Goal: Task Accomplishment & Management: Complete application form

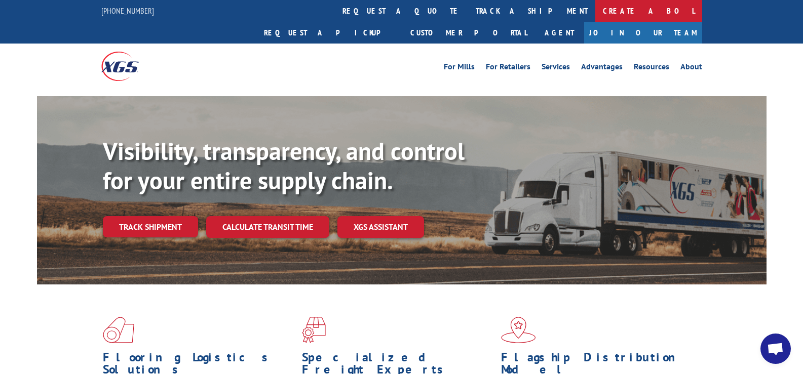
click at [595, 9] on link "Create a BOL" at bounding box center [648, 11] width 107 height 22
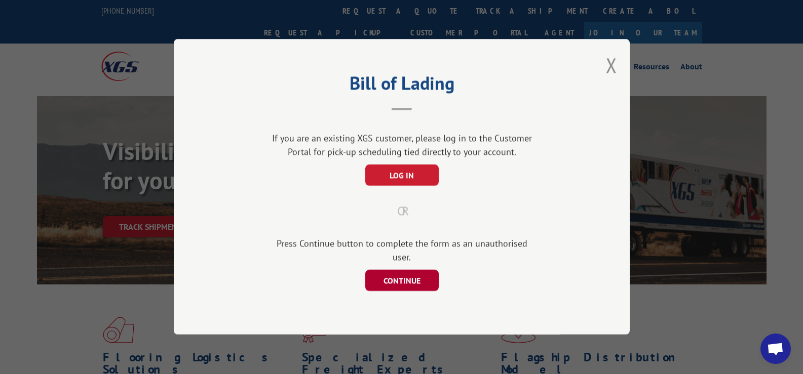
click at [400, 272] on button "CONTINUE" at bounding box center [401, 280] width 73 height 21
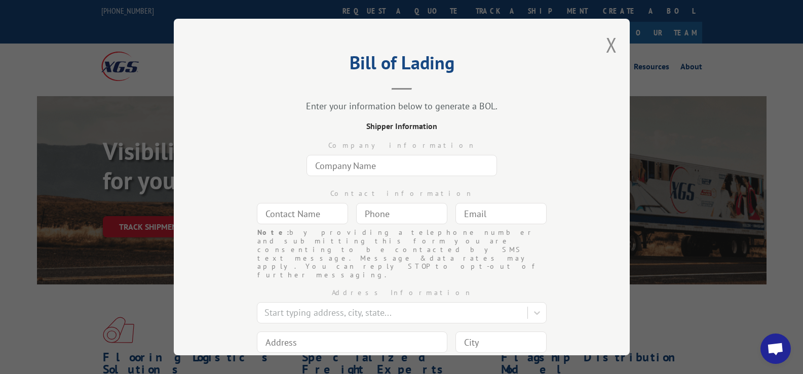
click at [382, 168] on input "text" at bounding box center [401, 165] width 190 height 21
type input "Moorman's Carpets, Inc."
type input "Jim Schrempp"
type input "Oklahoma City"
type input "3835 Northwest 63rd Street"
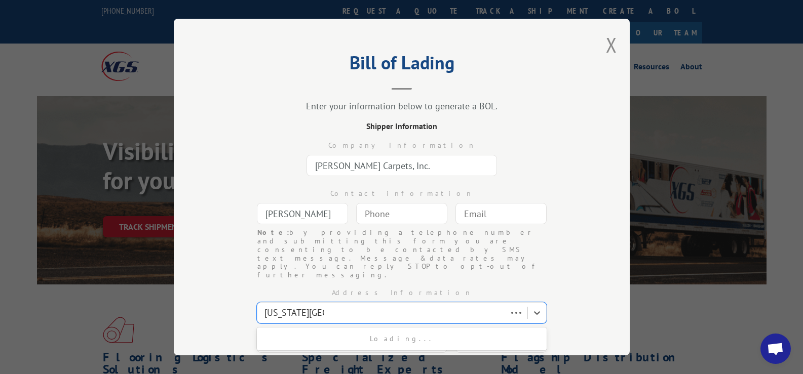
type input "Oklahoma City"
select select "OK"
type input "73116"
type input "(___) ___-____"
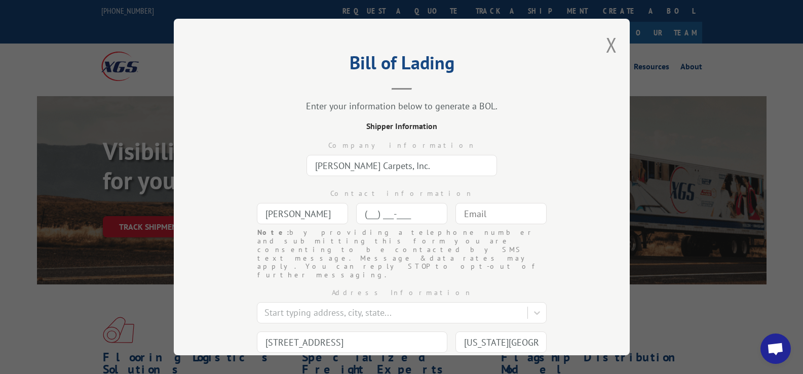
click at [393, 215] on input "(___) ___-____" at bounding box center [401, 213] width 91 height 21
type input "(405) 848-4888"
click at [481, 215] on input "text" at bounding box center [500, 213] width 91 height 21
type input "moormans@sbcglobal.net"
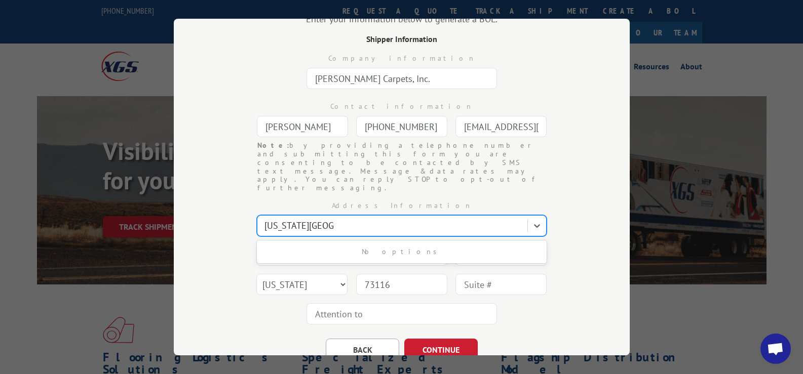
scroll to position [111, 0]
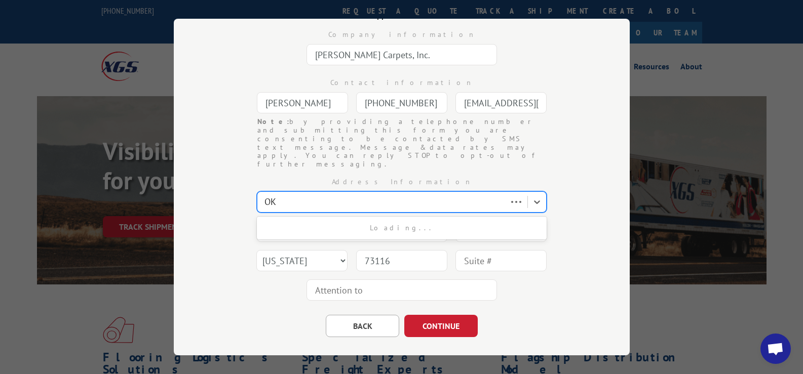
type input "O"
click at [303, 196] on input "3835 NW 6rd Street" at bounding box center [304, 202] width 81 height 12
type input "3835 NW 63rd Street"
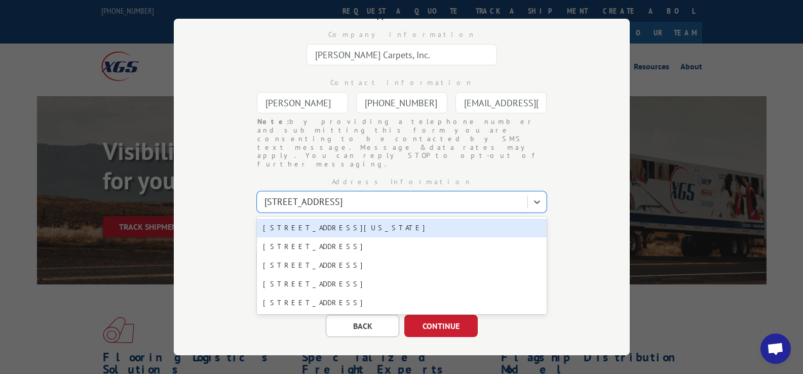
click at [342, 219] on div "3835 NW 63rd St, Oklahoma City, OK, 73116" at bounding box center [402, 228] width 290 height 19
type input "3835 NW 63rd St"
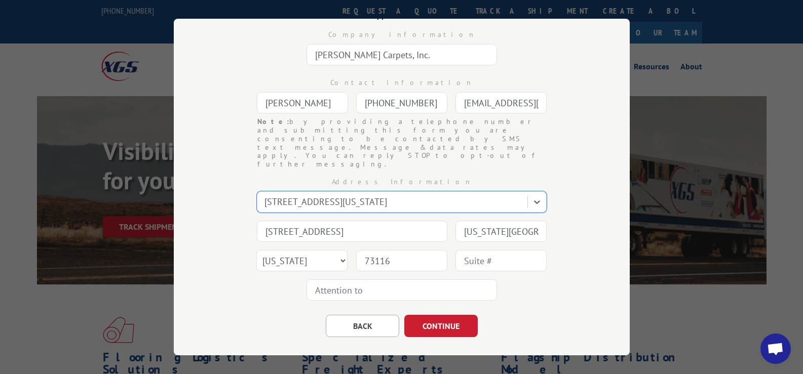
click at [365, 280] on input "text" at bounding box center [401, 290] width 190 height 21
type input "Jim Schrempp"
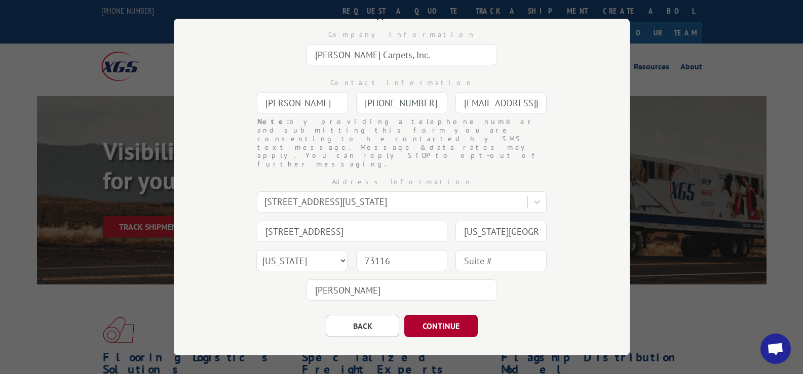
click at [433, 315] on button "CONTINUE" at bounding box center [440, 326] width 73 height 22
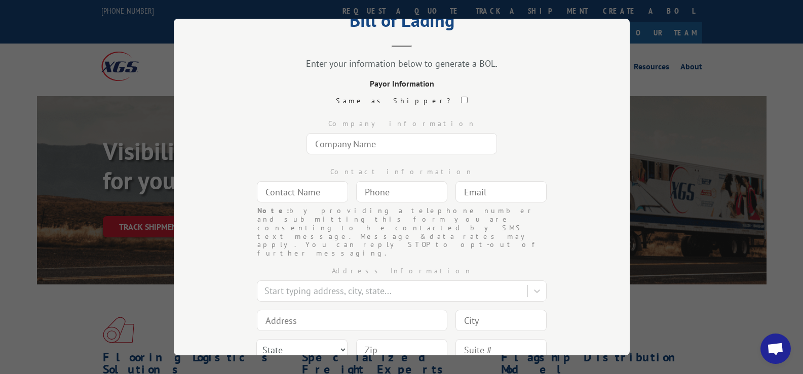
scroll to position [60, 0]
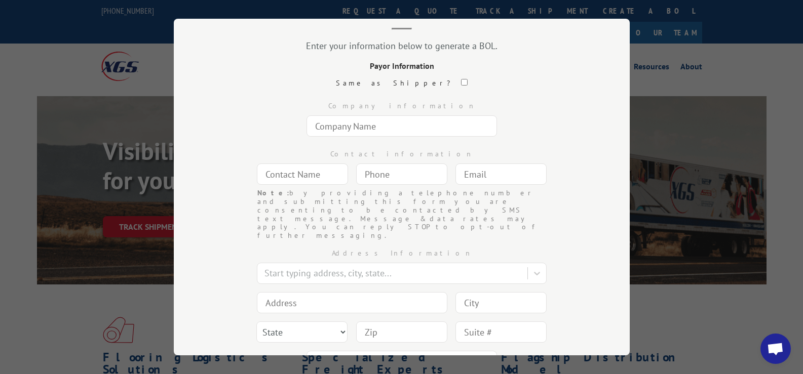
click at [461, 81] on input "checkbox" at bounding box center [464, 82] width 7 height 7
checkbox input "true"
type input "Moorman's Carpets, Inc."
type input "Jim Schrempp"
type input "(405) 848-4888"
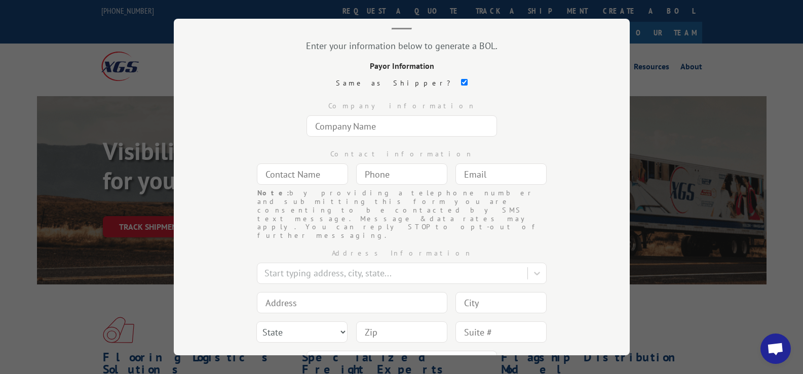
type input "moormans@sbcglobal.net"
type input "3835 NW 63rd St"
type input "Oklahoma City"
select select "OK"
type input "73116"
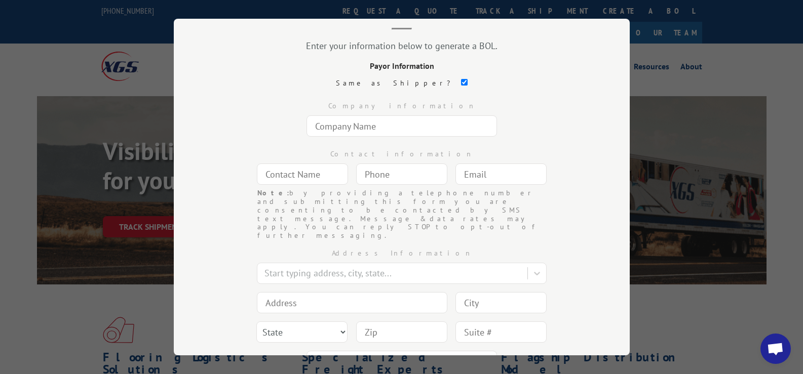
type input "Jim Schrempp"
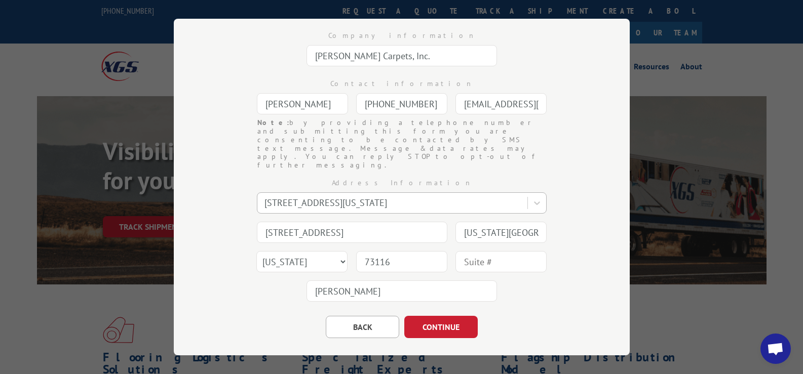
scroll to position [132, 0]
click at [427, 315] on button "CONTINUE" at bounding box center [440, 326] width 73 height 22
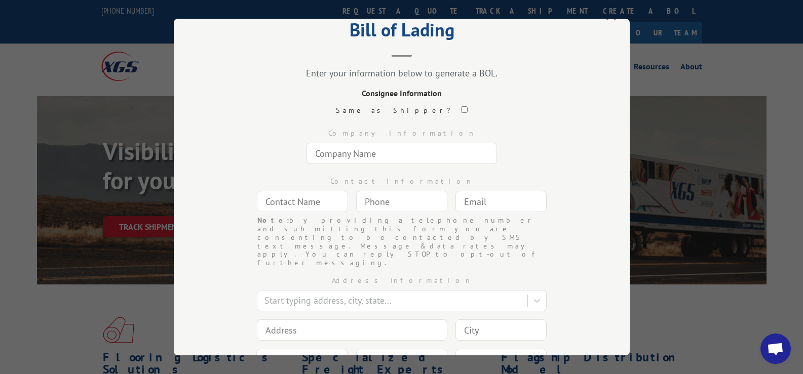
scroll to position [51, 0]
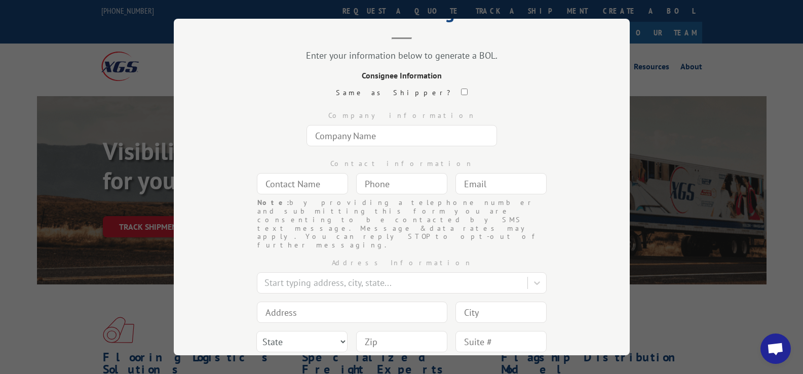
click at [351, 136] on input "text" at bounding box center [401, 135] width 190 height 21
type input "DLG"
click at [310, 186] on input "text" at bounding box center [302, 183] width 91 height 21
type input "c"
type input "Corey O'Neal"
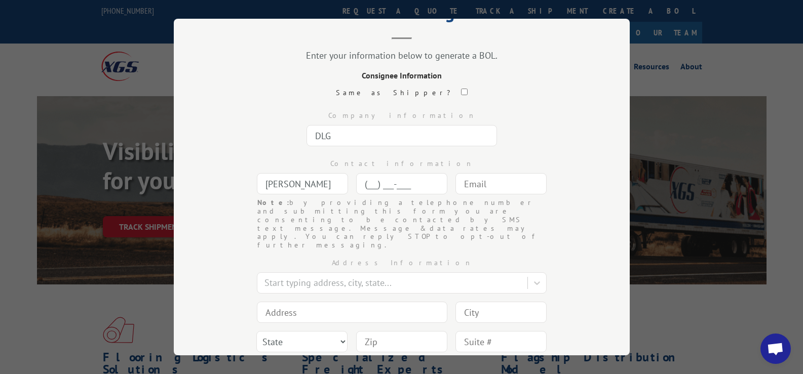
click at [368, 187] on input "(___) ___-____" at bounding box center [401, 183] width 91 height 21
type input "(720) 638-1640"
click at [337, 276] on div at bounding box center [393, 283] width 258 height 14
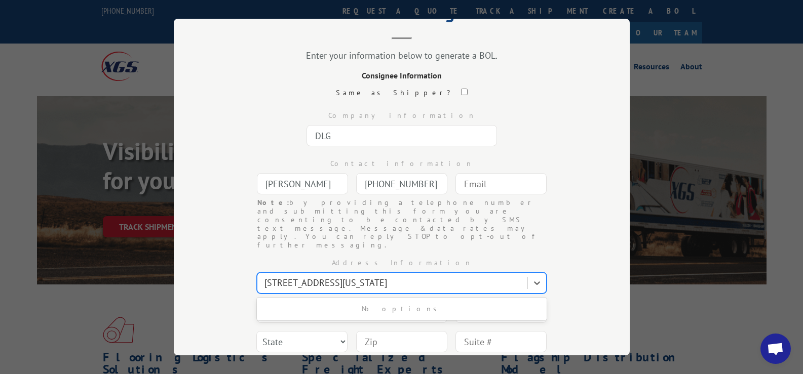
click at [366, 277] on input "2899 South Sante Fe Drive Englewood, Colorado 80110" at bounding box center [375, 283] width 222 height 12
click at [363, 277] on input "2899 South Sante Fe Drive Englewood, Colorado 80110" at bounding box center [375, 283] width 222 height 12
drag, startPoint x: 448, startPoint y: 256, endPoint x: 364, endPoint y: 262, distance: 84.2
click at [364, 277] on input "2899 South Sante Fe Drive, Englewood, Colorado 80110" at bounding box center [375, 283] width 223 height 12
type input "2899 South Sante Fe Drive"
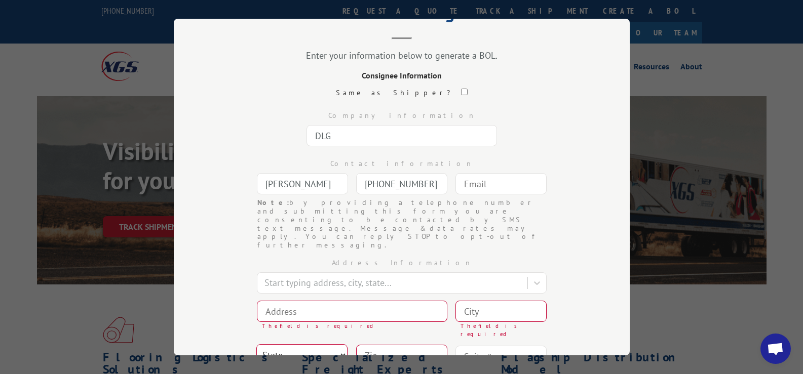
drag, startPoint x: 337, startPoint y: 316, endPoint x: 331, endPoint y: 314, distance: 6.9
click at [336, 344] on select "State Alabama Alaska Arizona Arkansas California Colorado Connecticut Delaware …" at bounding box center [301, 354] width 91 height 21
select select "CO"
click at [256, 344] on select "State Alabama Alaska Arizona Arkansas California Colorado Connecticut Delaware …" at bounding box center [301, 354] width 91 height 21
click at [271, 301] on input at bounding box center [352, 311] width 190 height 21
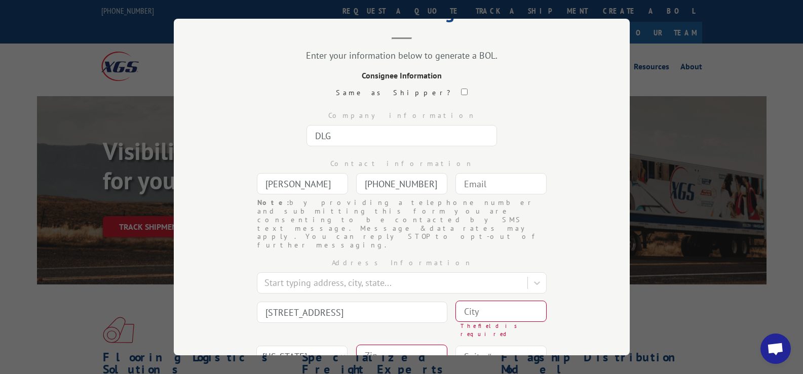
type input "2899 S. Sante Fe Drive"
click at [476, 301] on input at bounding box center [500, 311] width 91 height 21
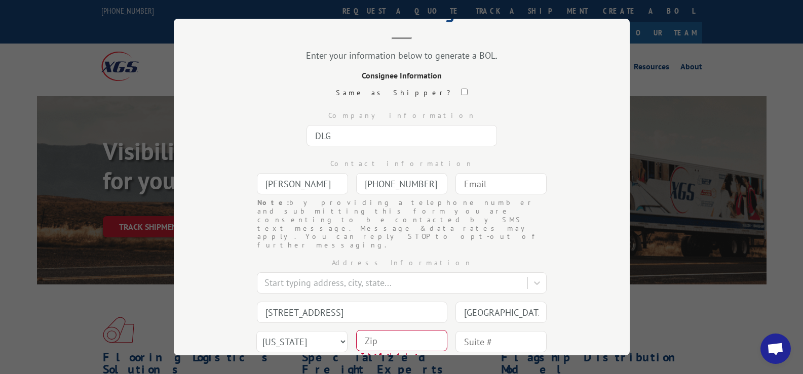
type input "Englewood"
click at [401, 330] on input at bounding box center [401, 340] width 91 height 21
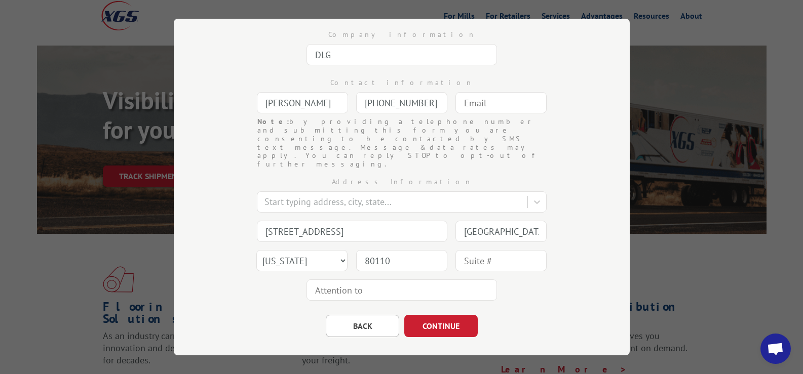
type input "80110"
click at [372, 280] on input "text" at bounding box center [401, 290] width 190 height 21
type input "Corey s/m Thomas"
click at [436, 315] on button "CONTINUE" at bounding box center [440, 326] width 73 height 22
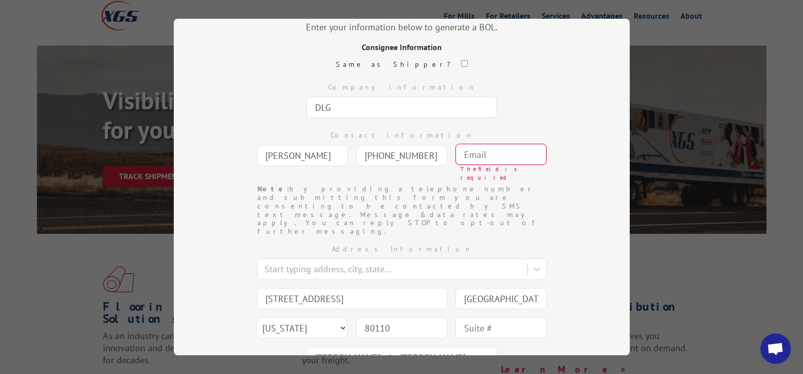
scroll to position [30, 0]
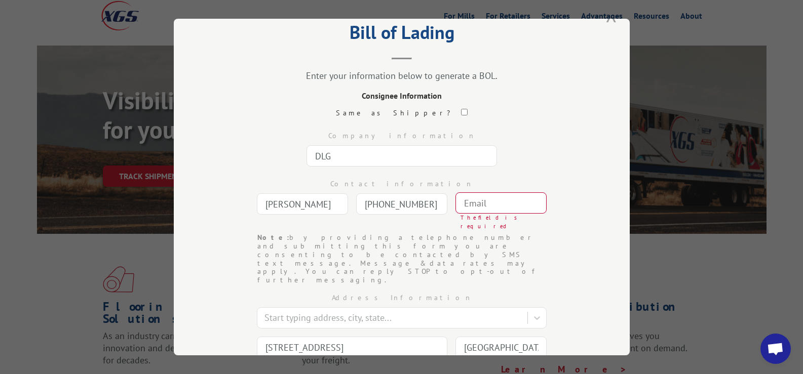
click at [606, 21] on button "Close modal" at bounding box center [611, 14] width 11 height 27
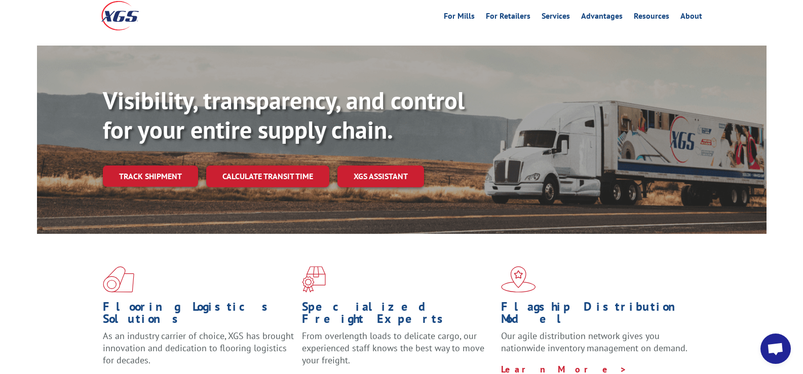
scroll to position [0, 0]
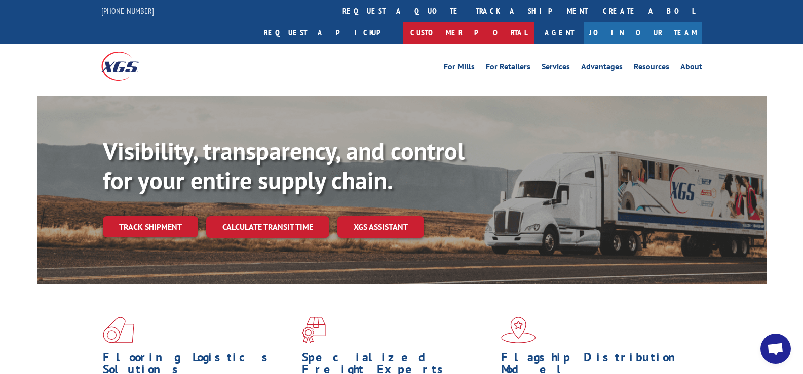
click at [534, 22] on link "Customer Portal" at bounding box center [469, 33] width 132 height 22
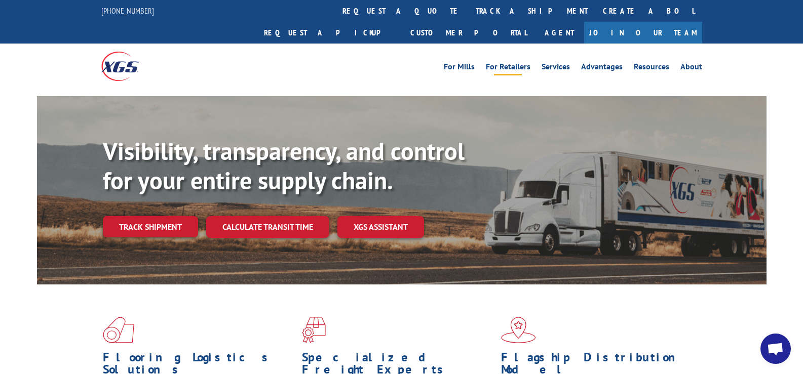
click at [515, 63] on link "For Retailers" at bounding box center [508, 68] width 45 height 11
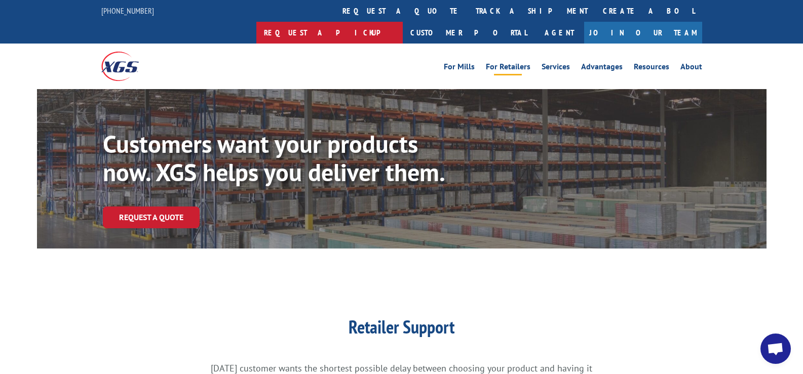
click at [403, 22] on link "Request a pickup" at bounding box center [329, 33] width 146 height 22
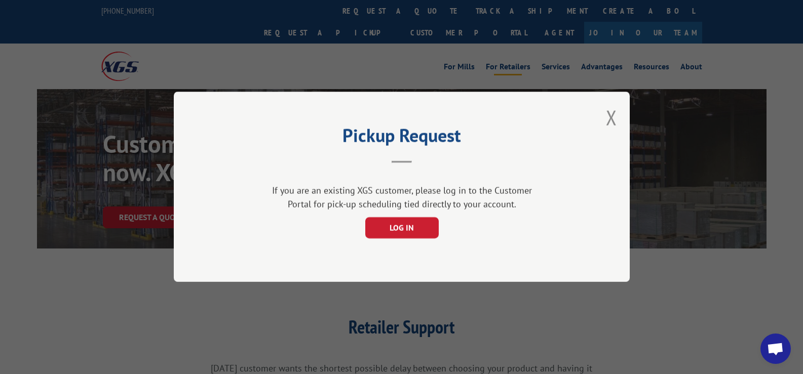
click at [614, 116] on button "Close modal" at bounding box center [611, 117] width 11 height 27
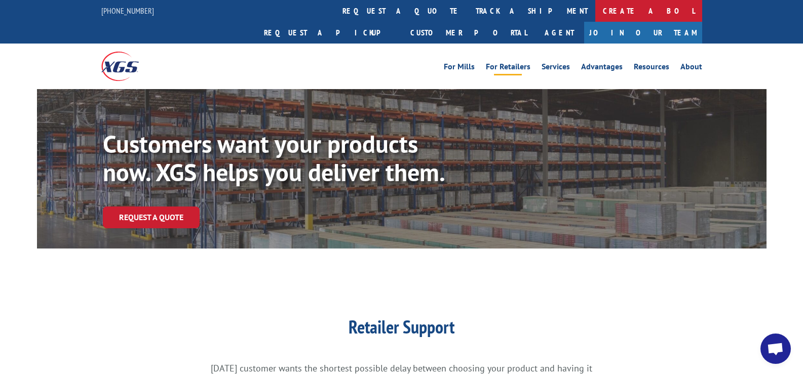
click at [595, 12] on link "Create a BOL" at bounding box center [648, 11] width 107 height 22
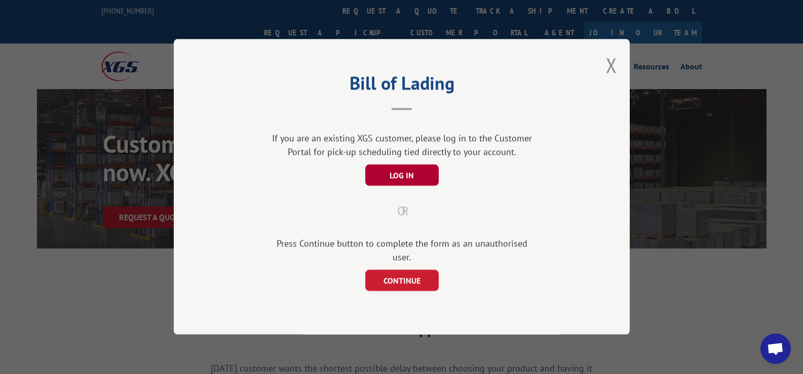
click at [405, 182] on button "LOG IN" at bounding box center [401, 175] width 73 height 21
